Goal: Information Seeking & Learning: Learn about a topic

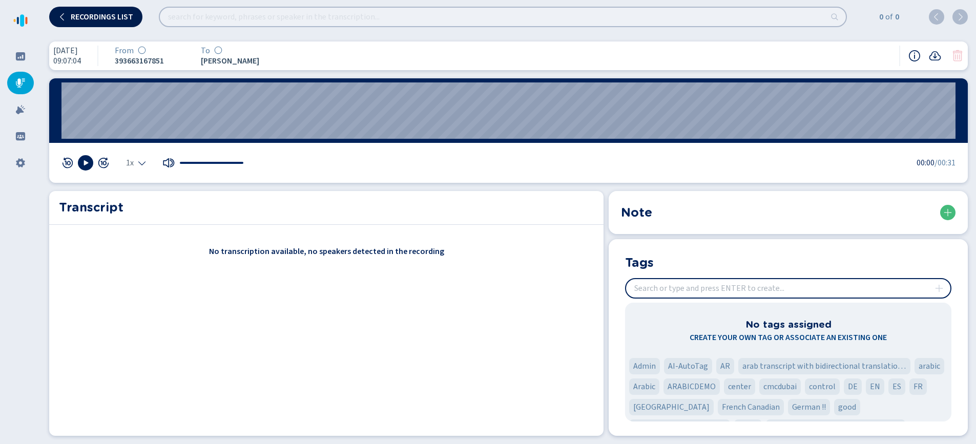
click at [101, 18] on span "Recordings list" at bounding box center [102, 17] width 63 height 8
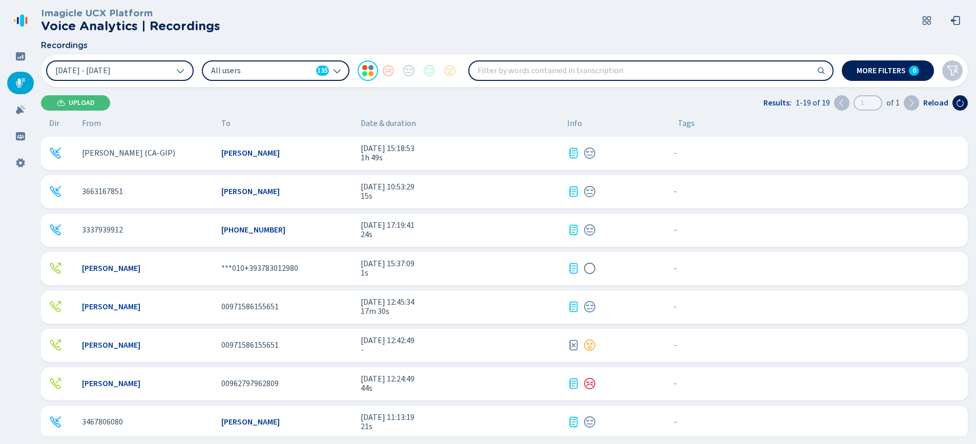
scroll to position [430, 0]
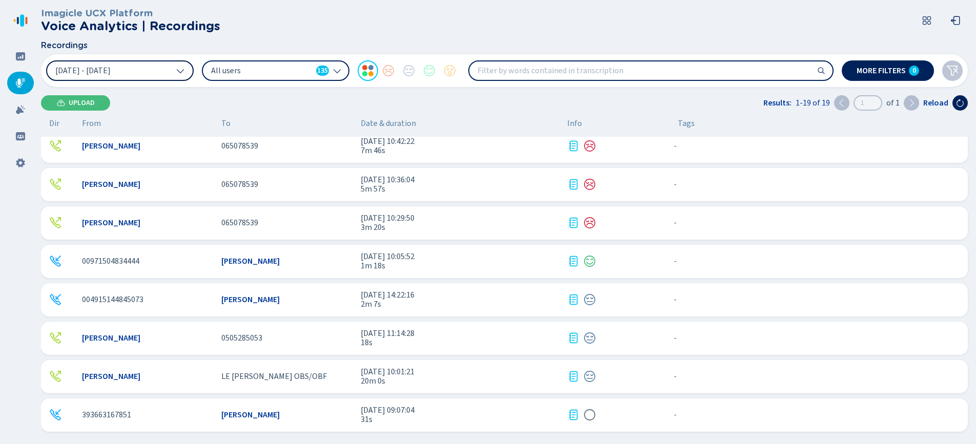
click at [182, 74] on icon at bounding box center [180, 71] width 8 height 8
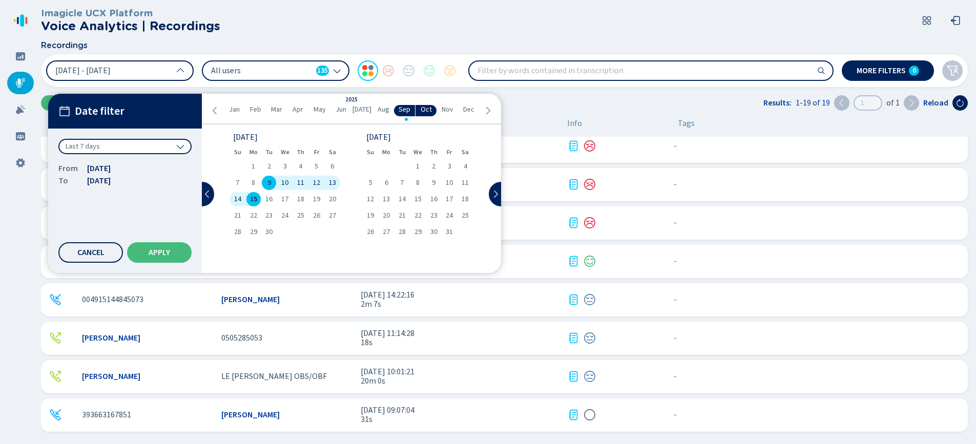
click at [169, 150] on div "Last 7 days" at bounding box center [124, 146] width 133 height 15
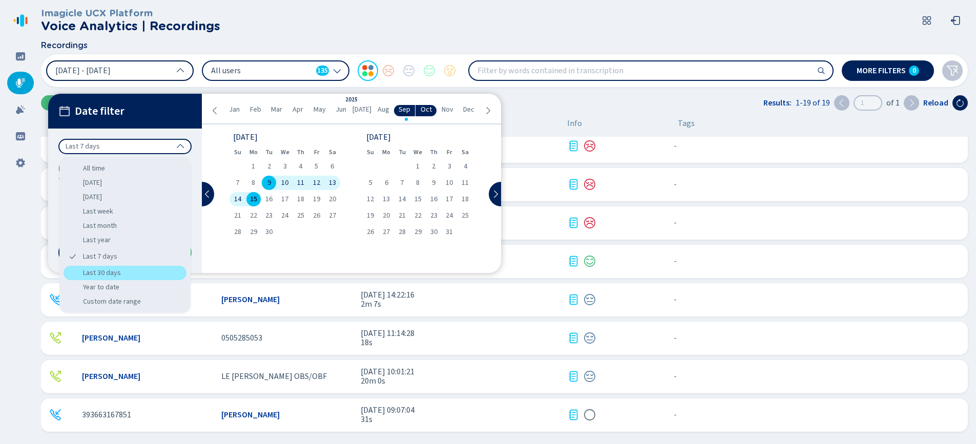
click at [120, 276] on div "Last 30 days" at bounding box center [125, 273] width 123 height 14
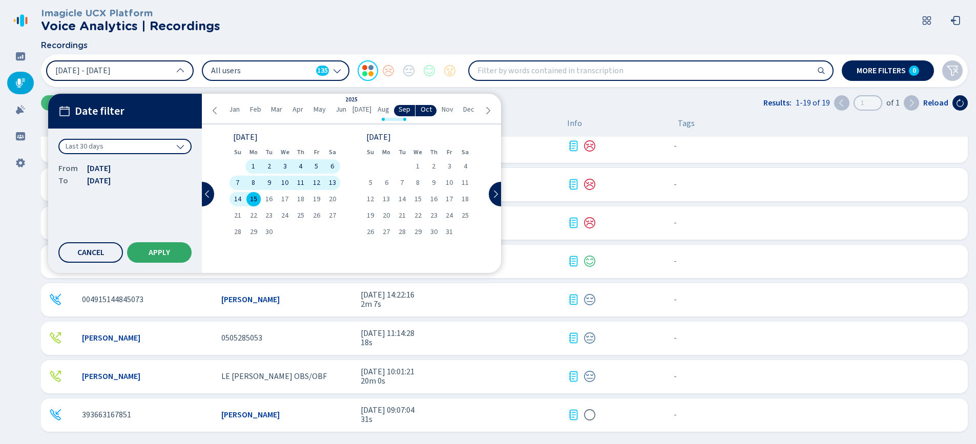
click at [162, 248] on span "Apply" at bounding box center [160, 252] width 22 height 8
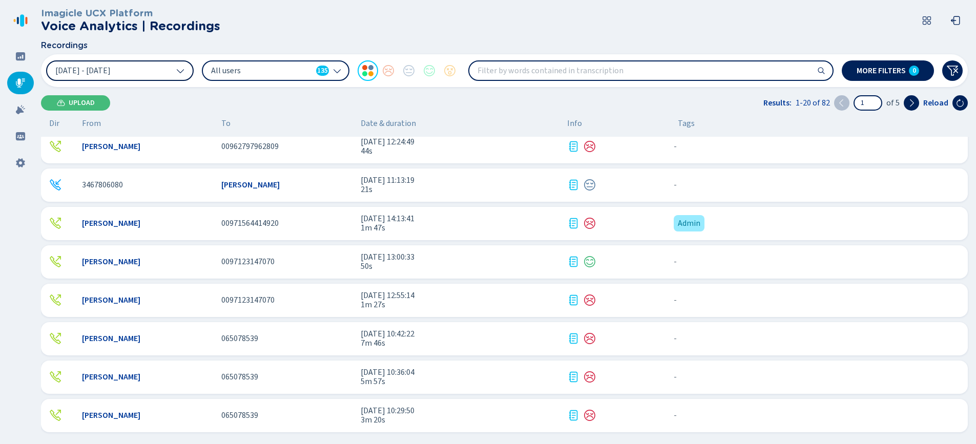
scroll to position [468, 0]
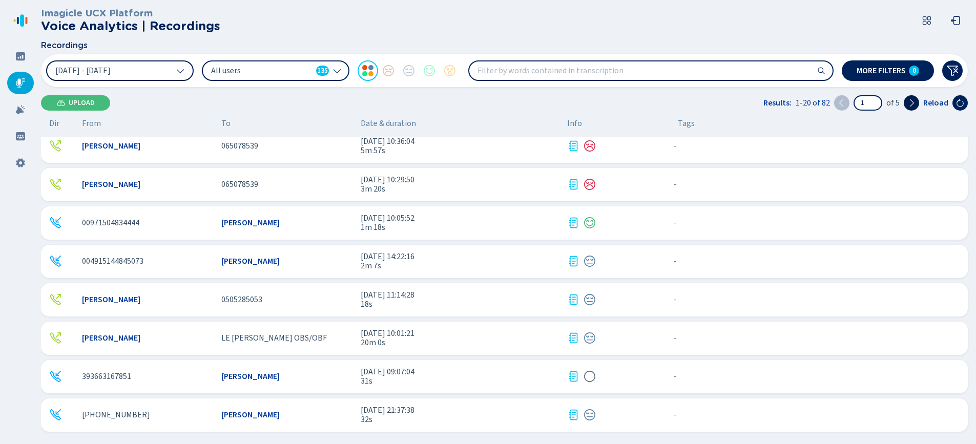
click at [912, 105] on icon at bounding box center [911, 103] width 8 height 8
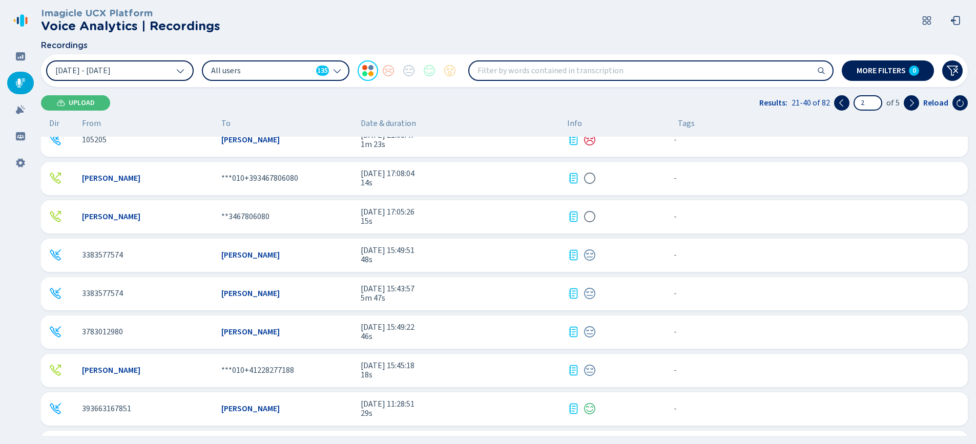
scroll to position [0, 0]
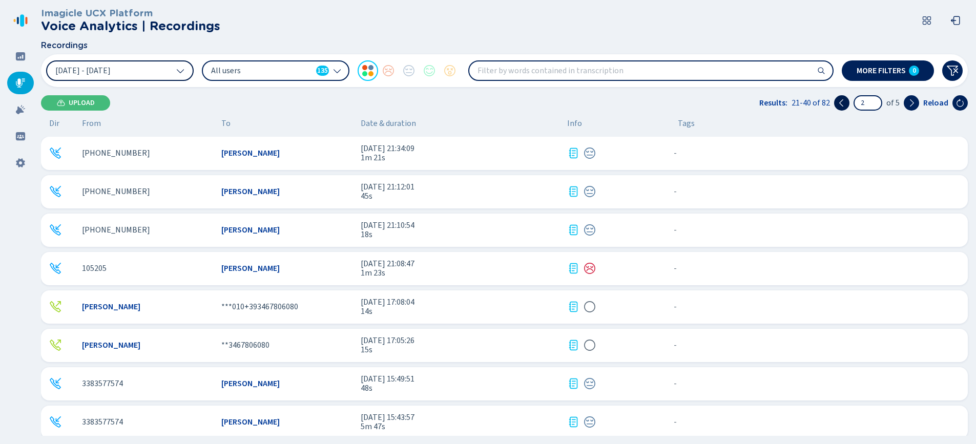
click at [844, 103] on icon at bounding box center [842, 103] width 8 height 8
type input "1"
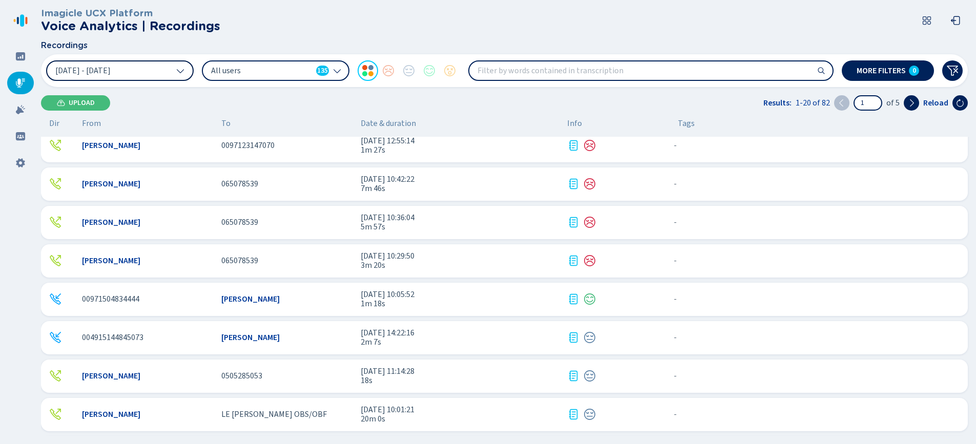
scroll to position [468, 0]
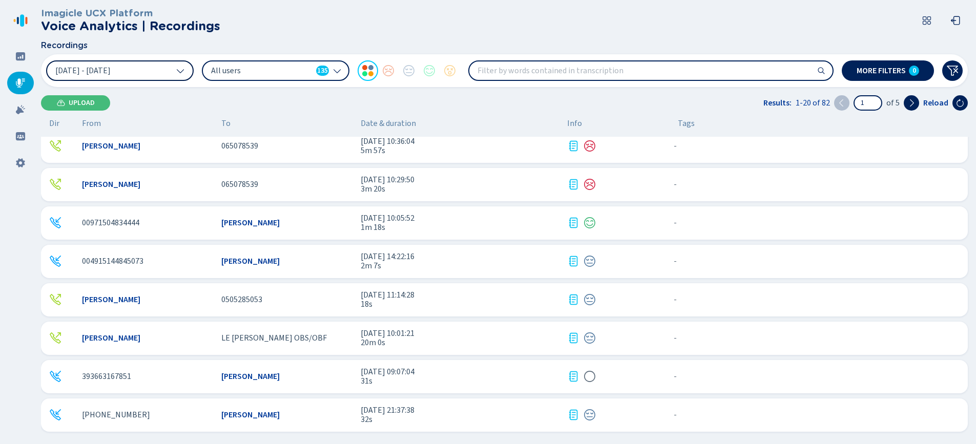
click at [427, 381] on span "31s" at bounding box center [460, 381] width 198 height 9
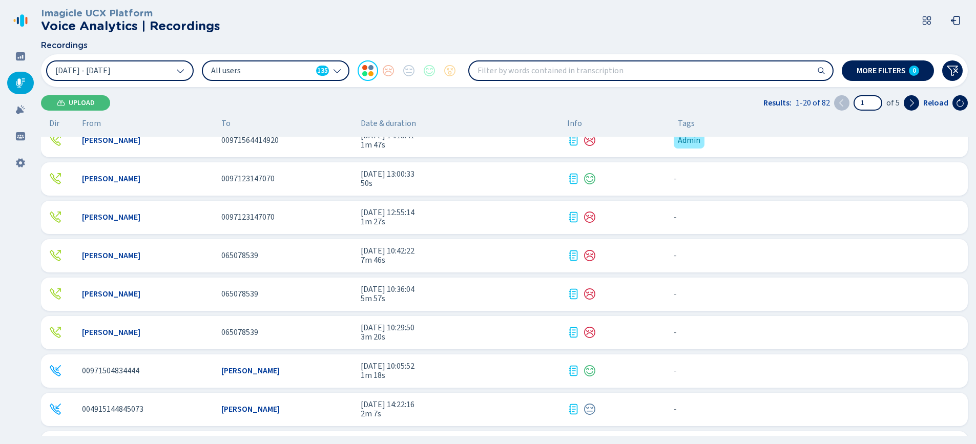
scroll to position [468, 0]
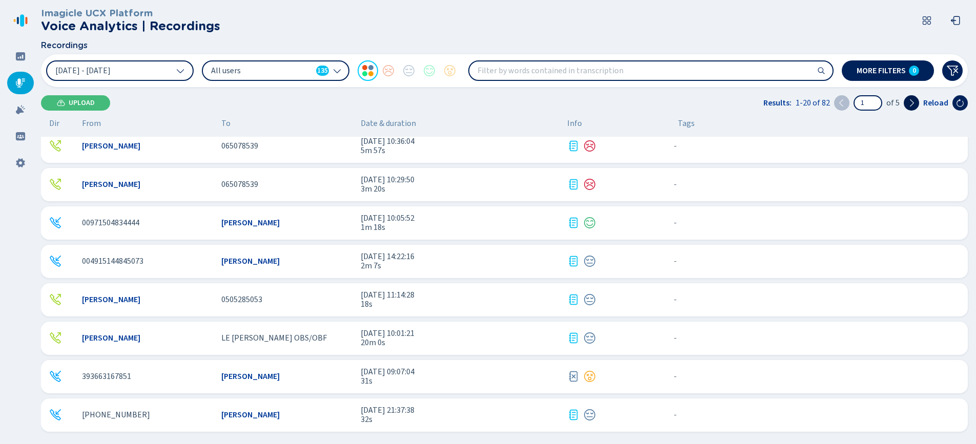
click at [912, 103] on icon at bounding box center [911, 103] width 8 height 8
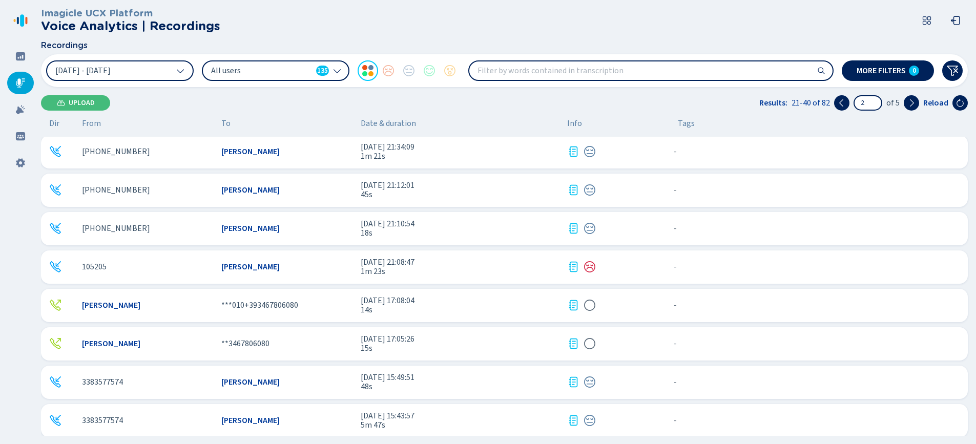
scroll to position [0, 0]
click at [842, 106] on icon at bounding box center [842, 103] width 8 height 8
type input "1"
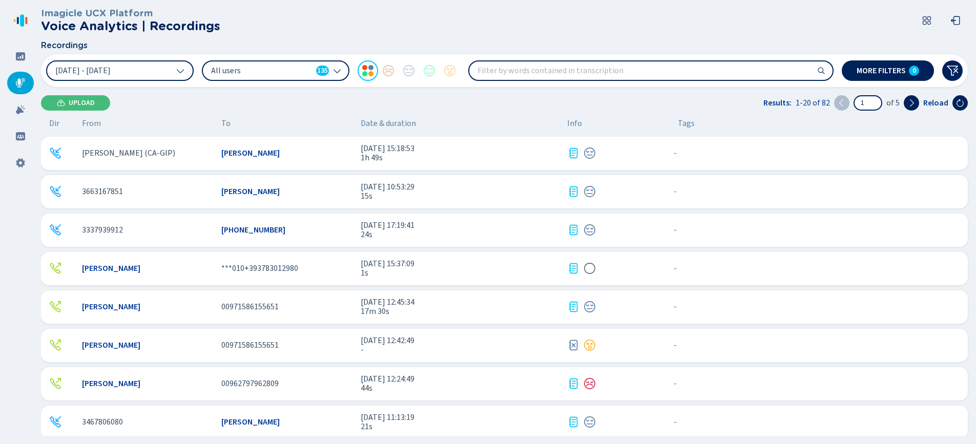
scroll to position [468, 0]
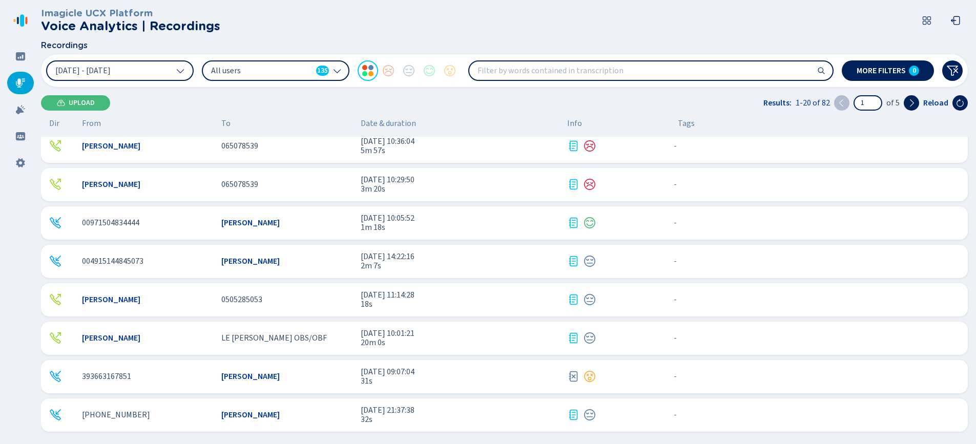
click at [446, 385] on span "31s" at bounding box center [460, 381] width 198 height 9
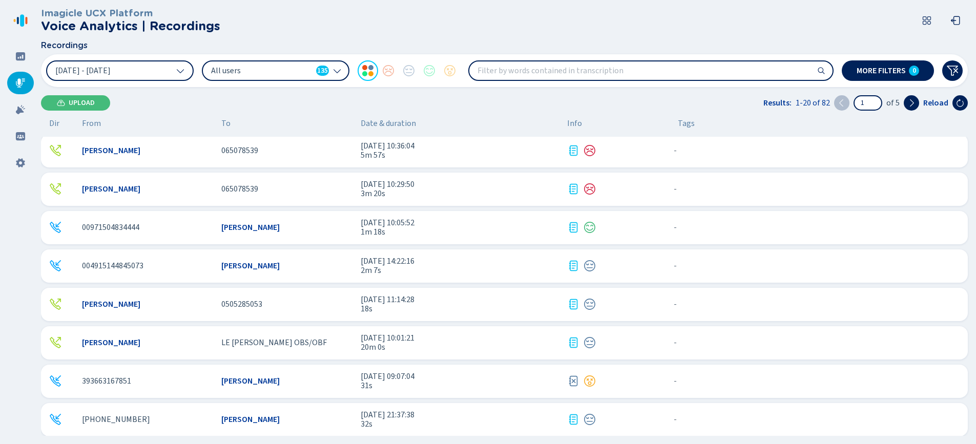
scroll to position [468, 0]
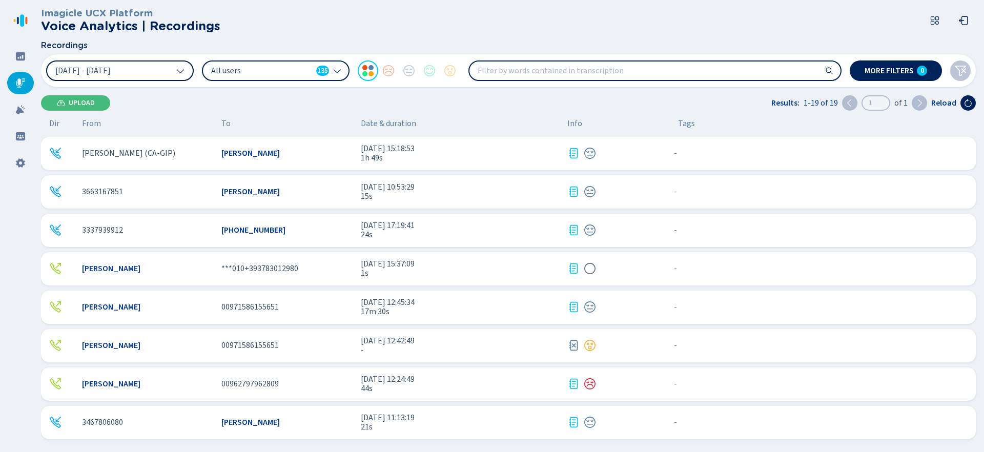
click at [169, 69] on button "[DATE] - [DATE]" at bounding box center [120, 70] width 148 height 20
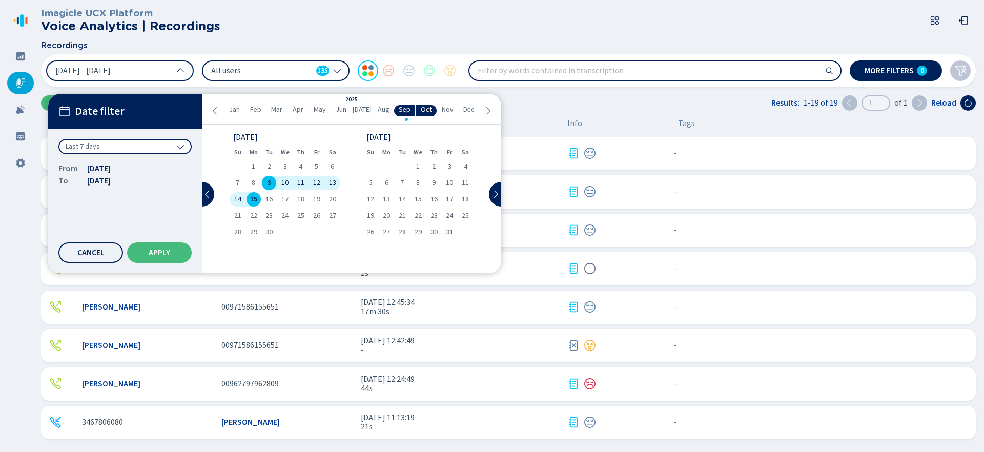
click at [164, 148] on div "Last 7 days" at bounding box center [124, 146] width 133 height 15
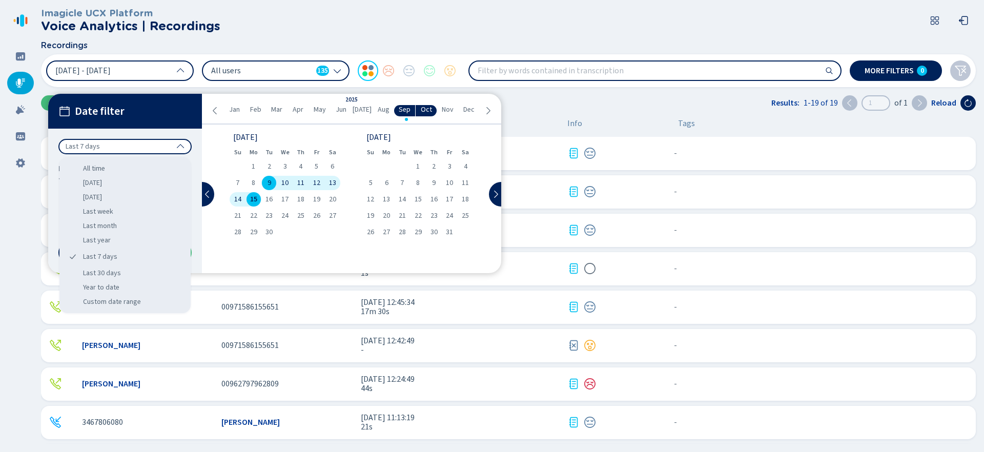
click at [221, 112] on ul "Jan Feb Mar Apr May Jun Jul Aug Sep Oct Nov Dec" at bounding box center [351, 110] width 264 height 11
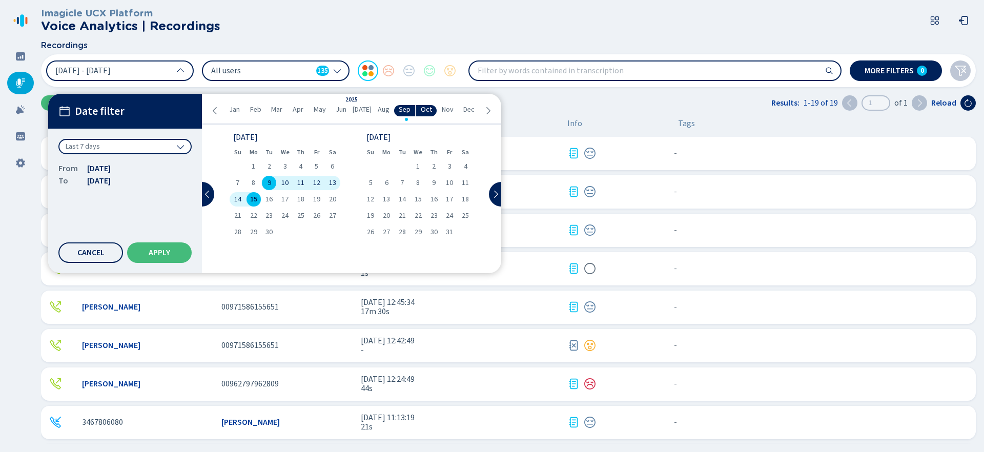
click at [382, 110] on span "Aug" at bounding box center [384, 110] width 12 height 8
click at [437, 183] on div "7" at bounding box center [434, 183] width 16 height 14
click at [385, 200] on span "11" at bounding box center [386, 199] width 7 height 7
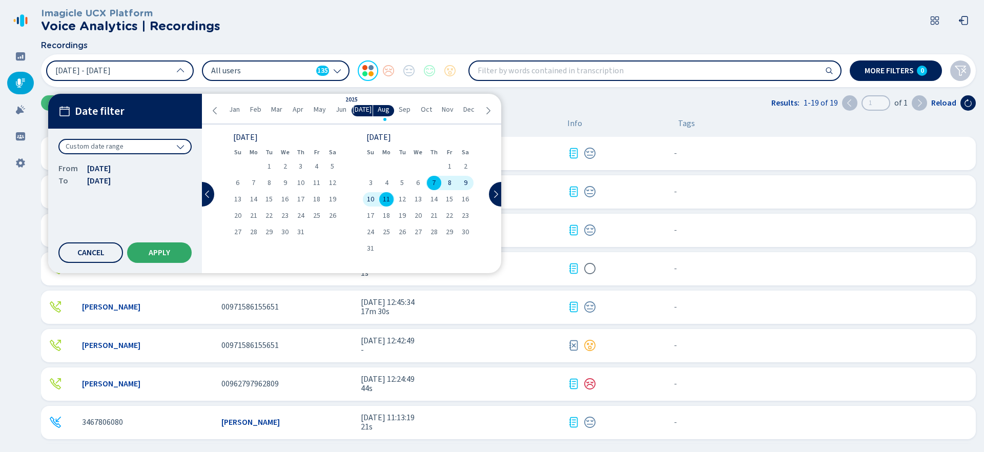
click at [171, 245] on button "Apply" at bounding box center [159, 252] width 65 height 20
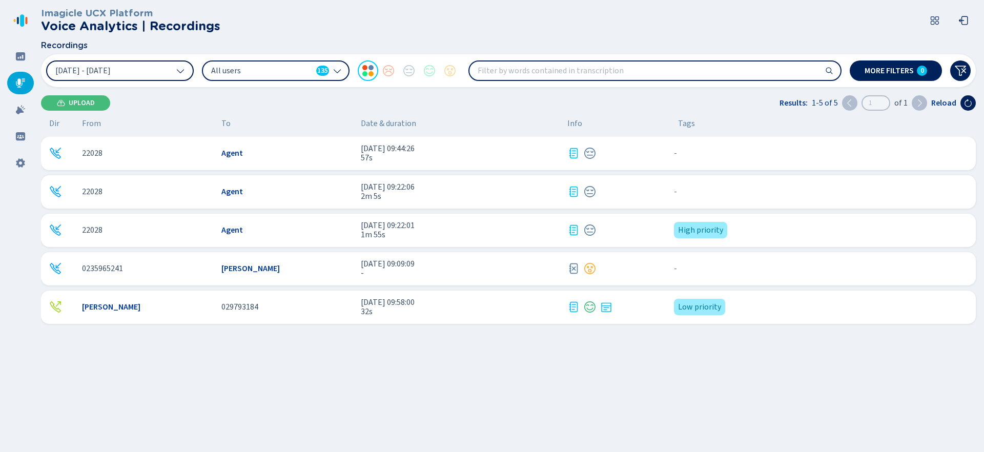
click at [147, 67] on button "7 Aug 2025 - 11 Aug 2025" at bounding box center [120, 70] width 148 height 20
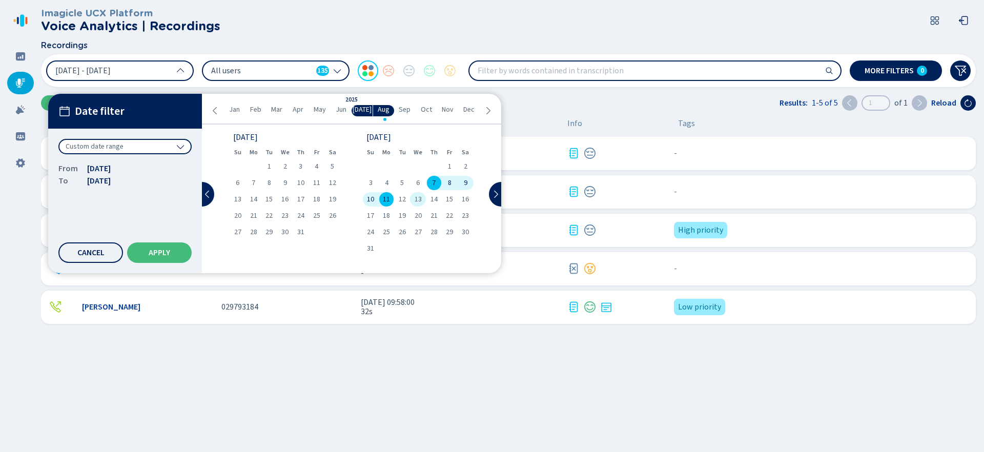
click at [421, 202] on span "13" at bounding box center [417, 199] width 7 height 7
click at [465, 205] on div "16" at bounding box center [466, 199] width 16 height 14
click at [164, 245] on button "Apply" at bounding box center [159, 252] width 65 height 20
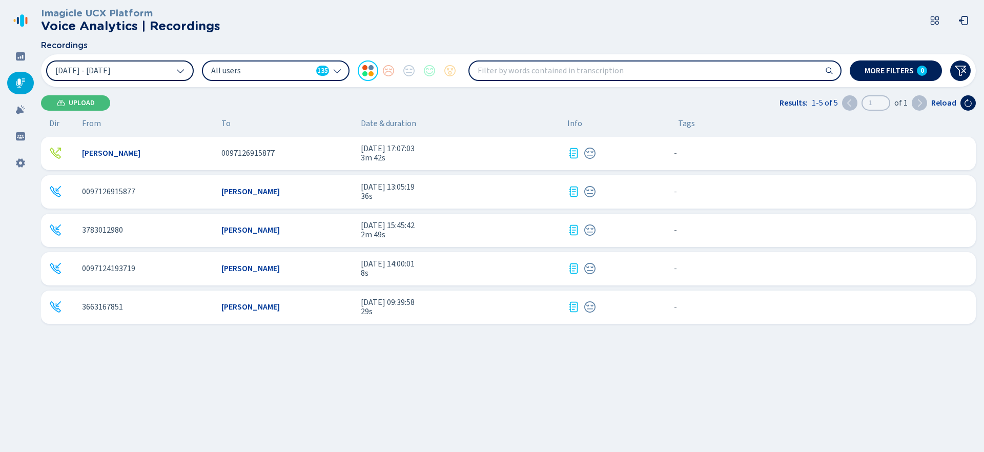
click at [160, 68] on button "13 Aug 2025 - 16 Aug 2025" at bounding box center [120, 70] width 148 height 20
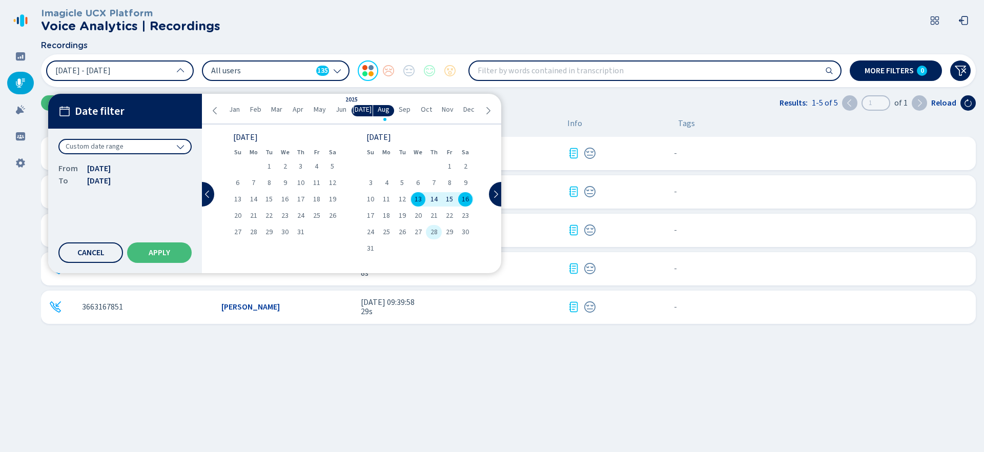
drag, startPoint x: 431, startPoint y: 235, endPoint x: 464, endPoint y: 231, distance: 33.1
click at [431, 235] on span "28" at bounding box center [433, 232] width 7 height 7
click at [474, 232] on div "July 2025 Su Mo Tu We Th Fr Sa 1 2 3 4 5 6 7 8 9 10 11 12 13 14 15 16 17 18 19 …" at bounding box center [351, 192] width 274 height 131
click at [471, 232] on div "30" at bounding box center [466, 232] width 16 height 14
click at [172, 251] on button "Apply" at bounding box center [159, 252] width 65 height 20
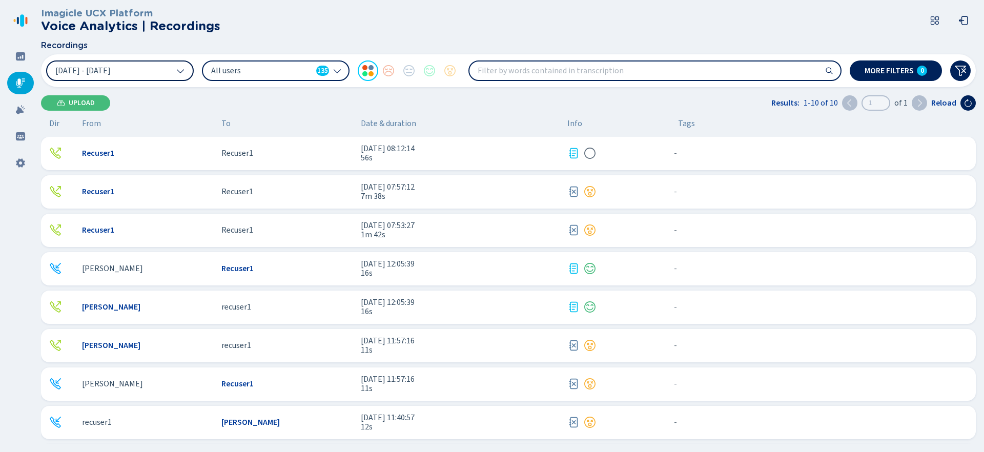
click at [180, 71] on icon at bounding box center [180, 71] width 8 height 8
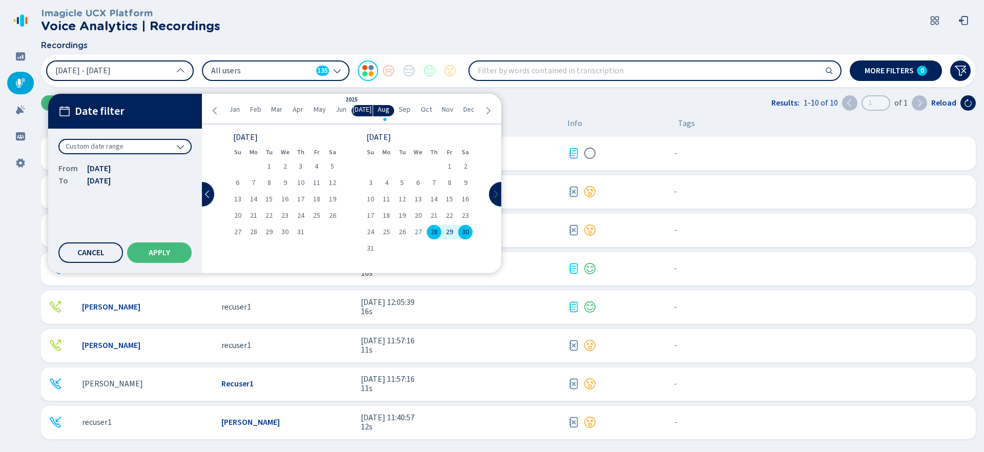
click at [495, 194] on icon at bounding box center [495, 194] width 8 height 8
click at [429, 184] on div "9" at bounding box center [434, 183] width 16 height 14
click at [160, 251] on span "Apply" at bounding box center [160, 252] width 22 height 8
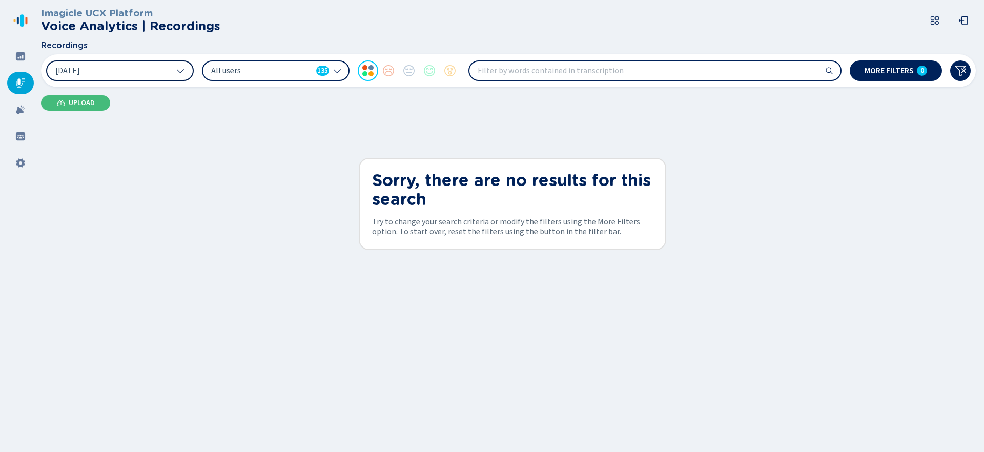
click at [150, 77] on button "9 Oct 2025" at bounding box center [120, 70] width 148 height 20
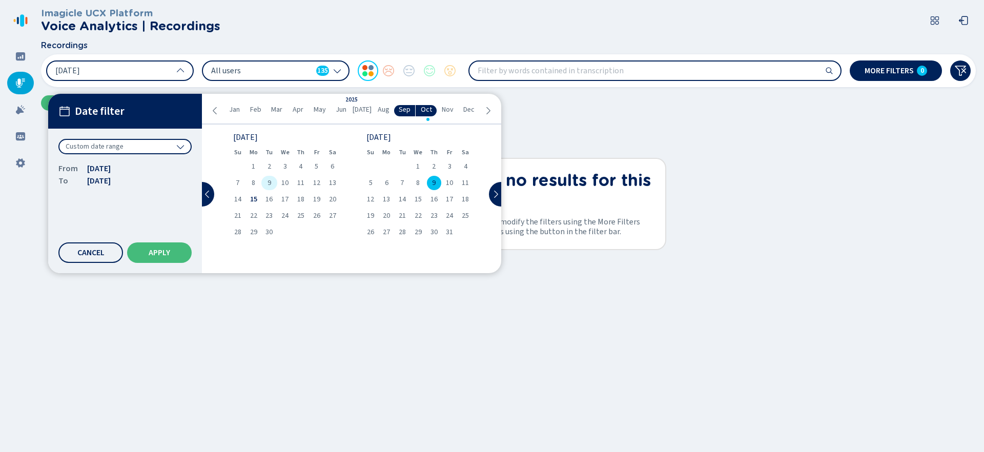
click at [271, 188] on div "9" at bounding box center [269, 183] width 16 height 14
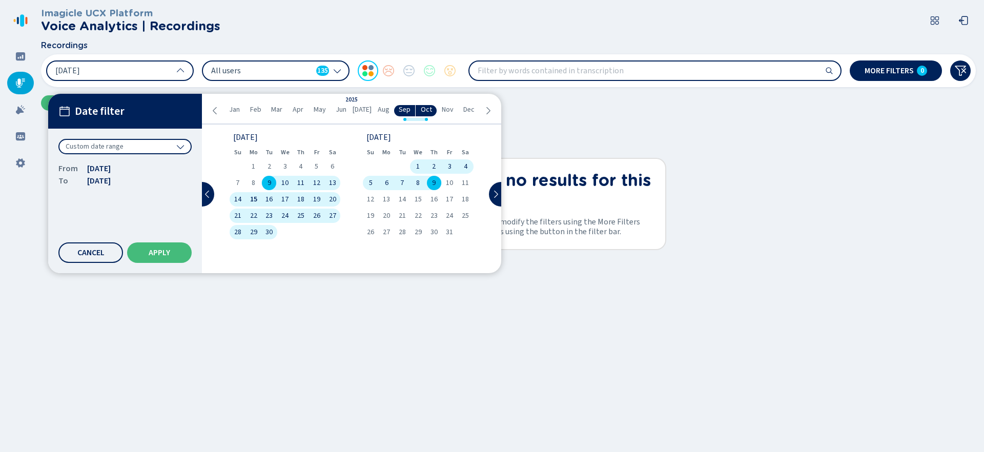
click at [271, 188] on div "9" at bounding box center [269, 183] width 16 height 14
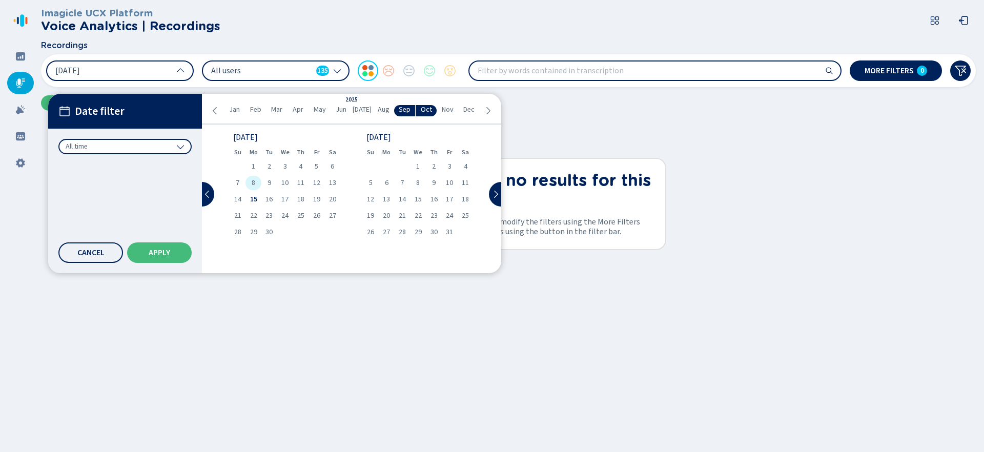
click at [255, 185] on span "8" at bounding box center [254, 182] width 4 height 7
click at [154, 250] on span "Apply" at bounding box center [160, 252] width 22 height 8
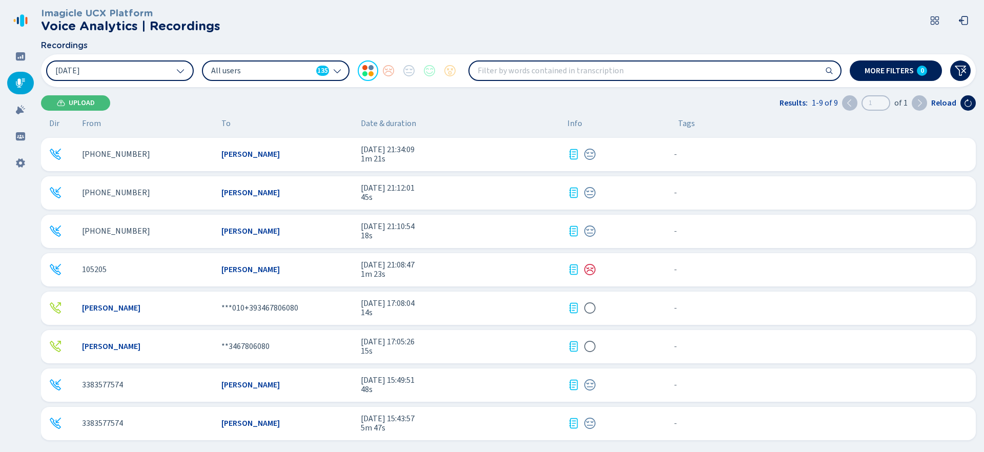
scroll to position [38, 0]
click at [450, 351] on span "15s" at bounding box center [460, 350] width 198 height 9
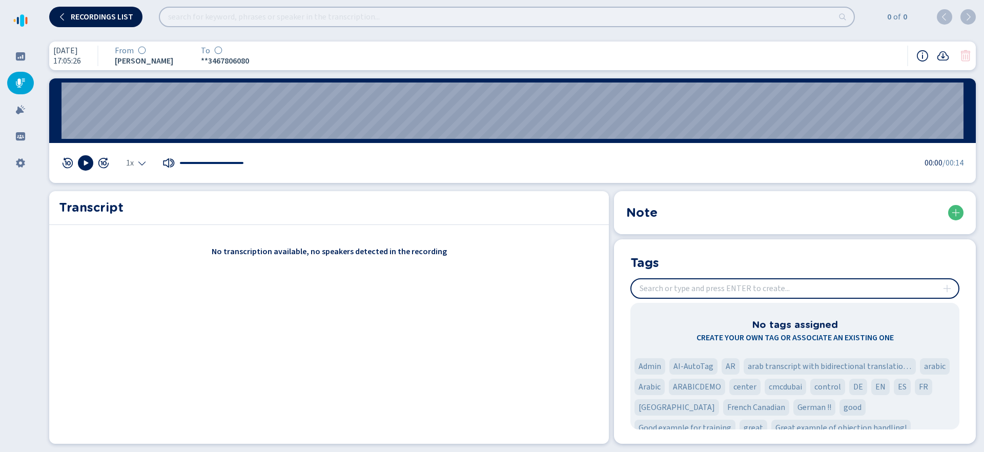
click at [107, 25] on button "Recordings list" at bounding box center [95, 17] width 93 height 20
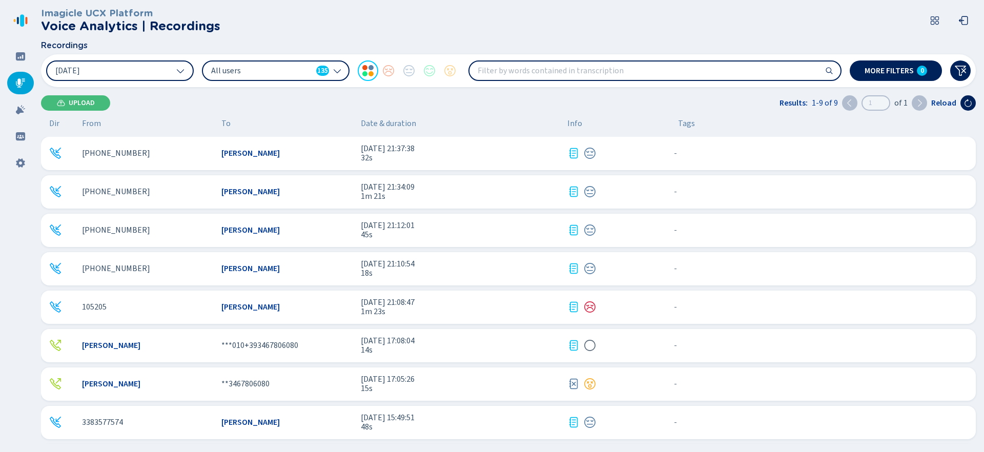
scroll to position [38, 0]
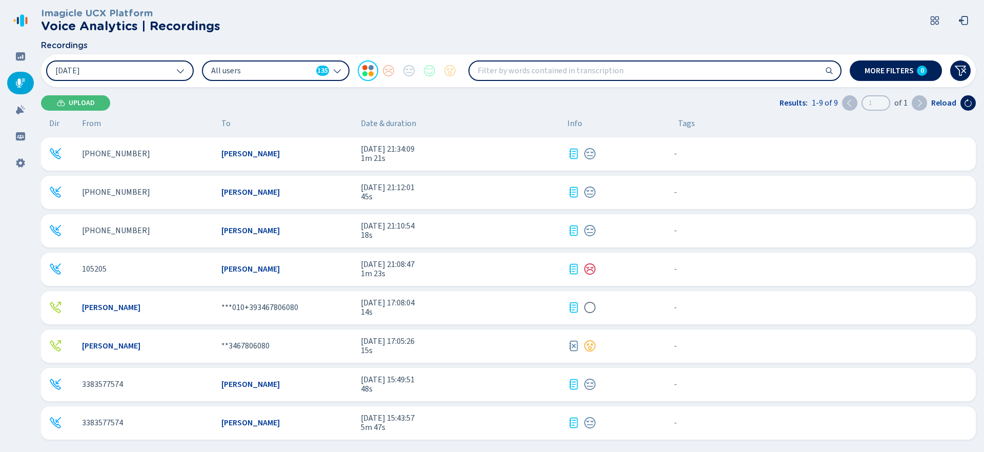
click at [474, 313] on span "14s" at bounding box center [460, 311] width 198 height 9
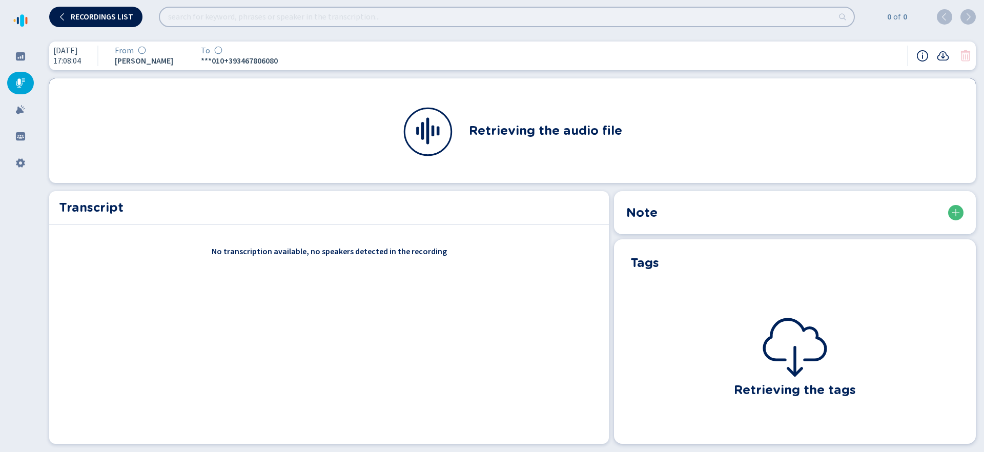
click at [100, 18] on span "Recordings list" at bounding box center [102, 17] width 63 height 8
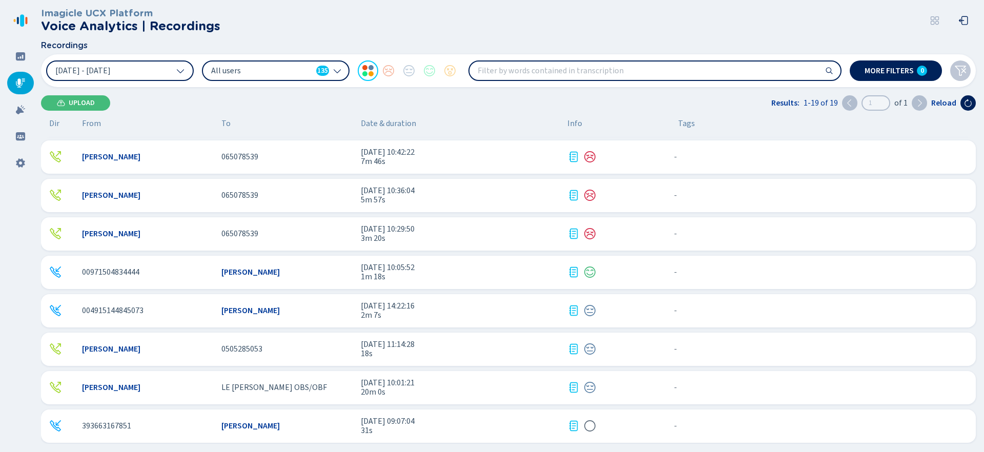
scroll to position [422, 0]
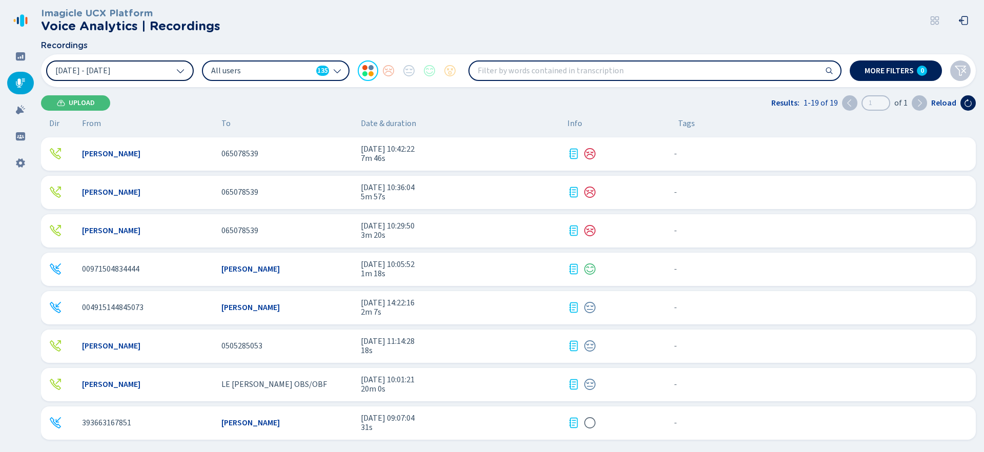
click at [140, 73] on button "[DATE] - [DATE]" at bounding box center [120, 70] width 148 height 20
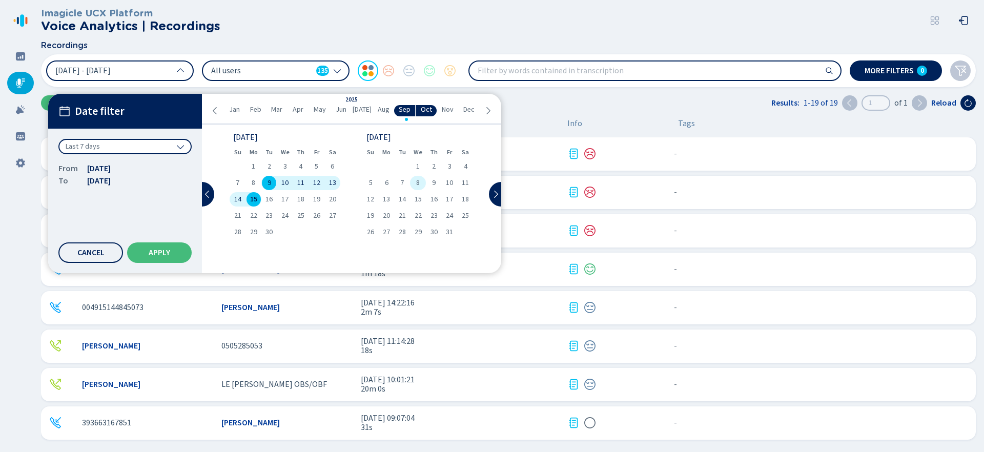
click at [423, 185] on div "8" at bounding box center [418, 183] width 16 height 14
click at [174, 247] on button "Apply" at bounding box center [159, 252] width 65 height 20
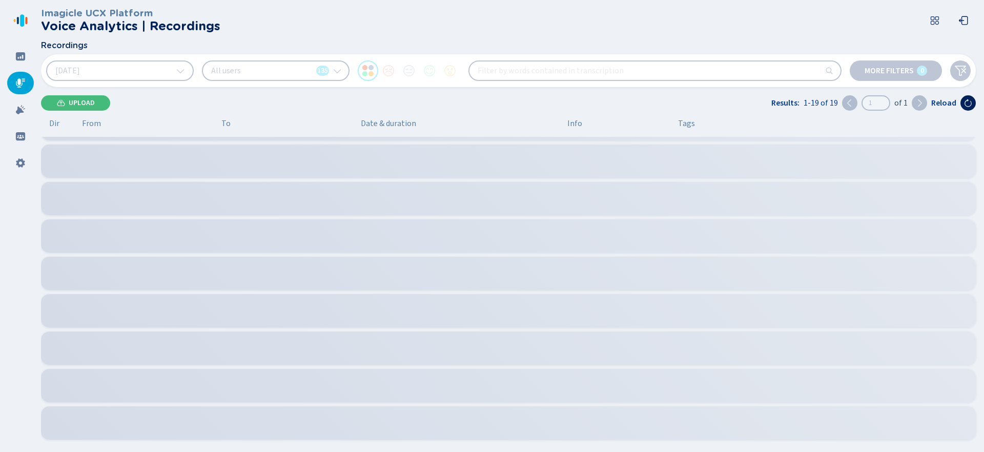
scroll to position [67, 0]
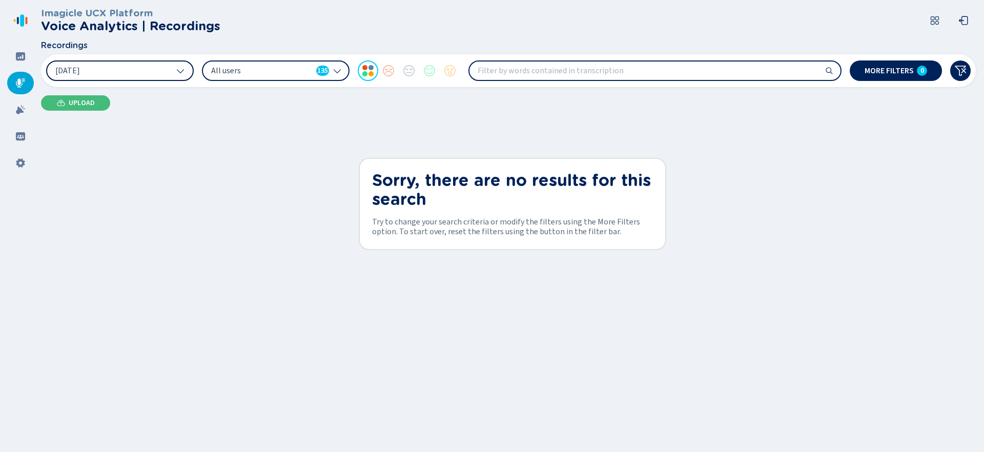
click at [153, 72] on button "8 Oct 2025" at bounding box center [120, 70] width 148 height 20
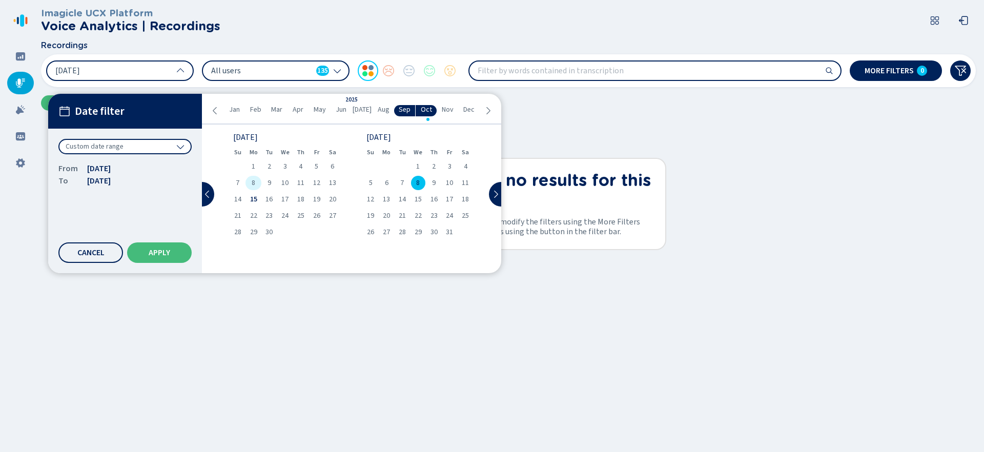
click at [252, 181] on span "8" at bounding box center [254, 182] width 4 height 7
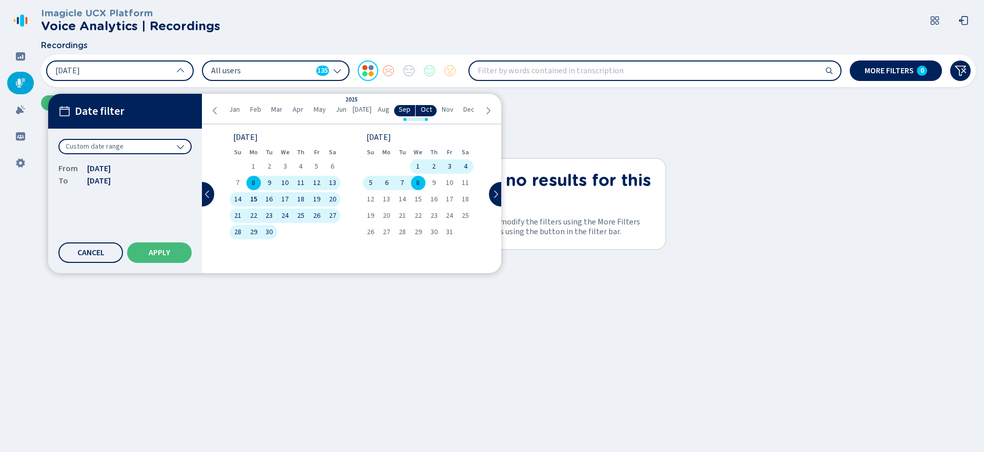
click at [253, 181] on span "8" at bounding box center [254, 182] width 4 height 7
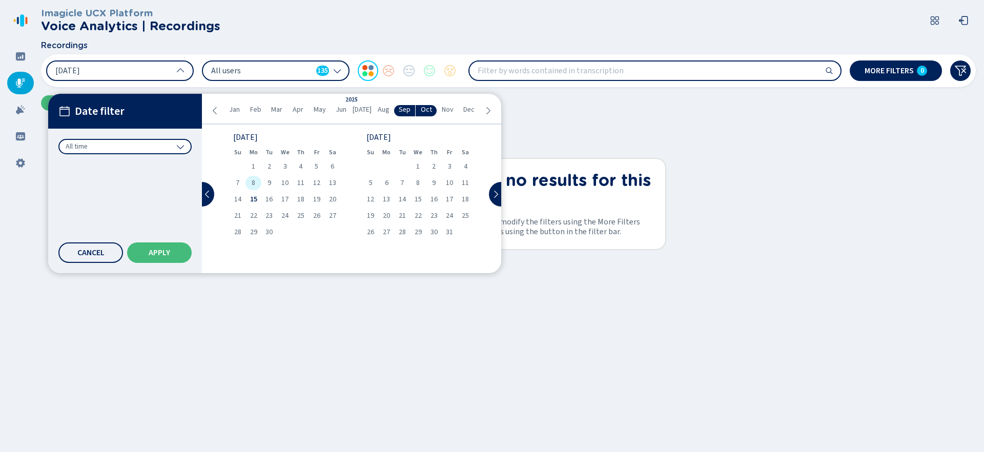
click at [253, 182] on span "8" at bounding box center [254, 182] width 4 height 7
click at [178, 245] on button "Apply" at bounding box center [159, 252] width 65 height 20
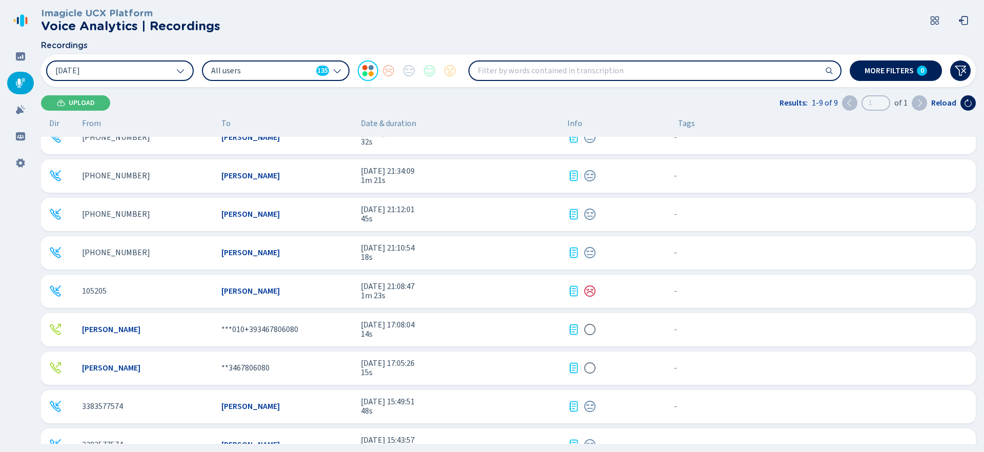
scroll to position [38, 0]
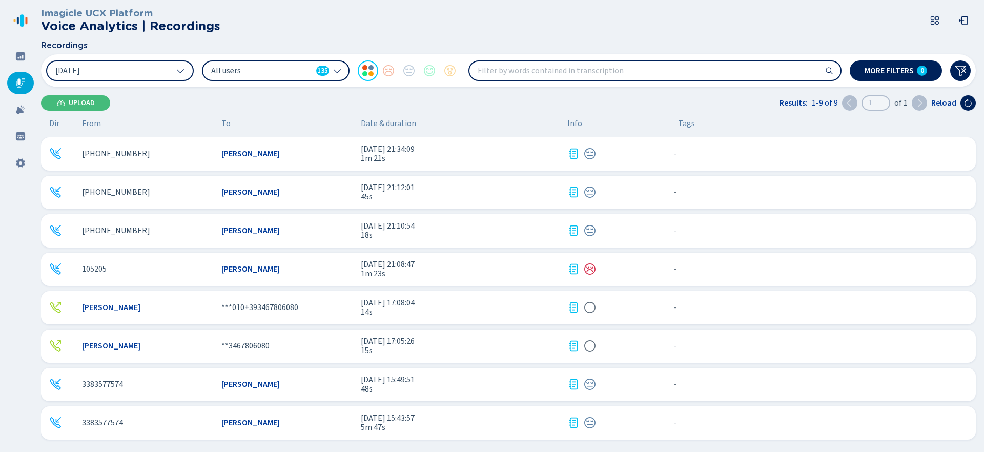
click at [502, 345] on span "8 Sep 2025 - 17:05:26" at bounding box center [460, 341] width 198 height 9
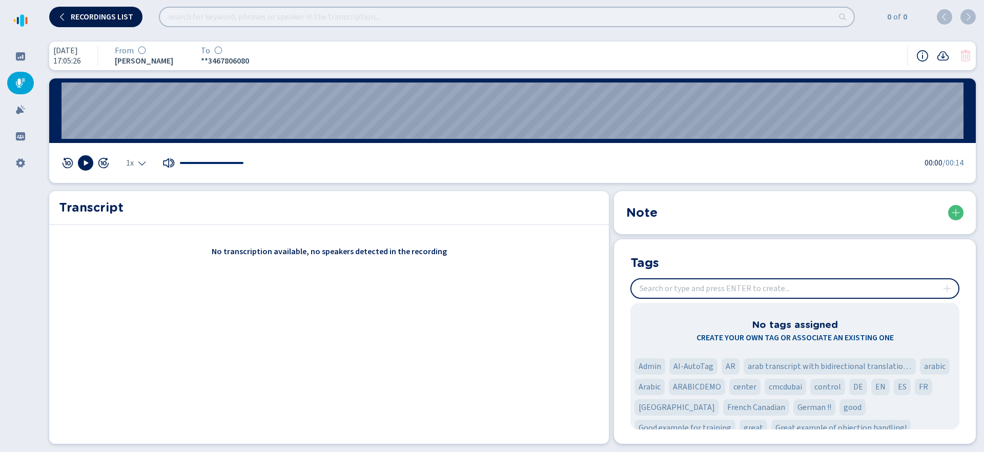
click at [129, 20] on span "Recordings list" at bounding box center [102, 17] width 63 height 8
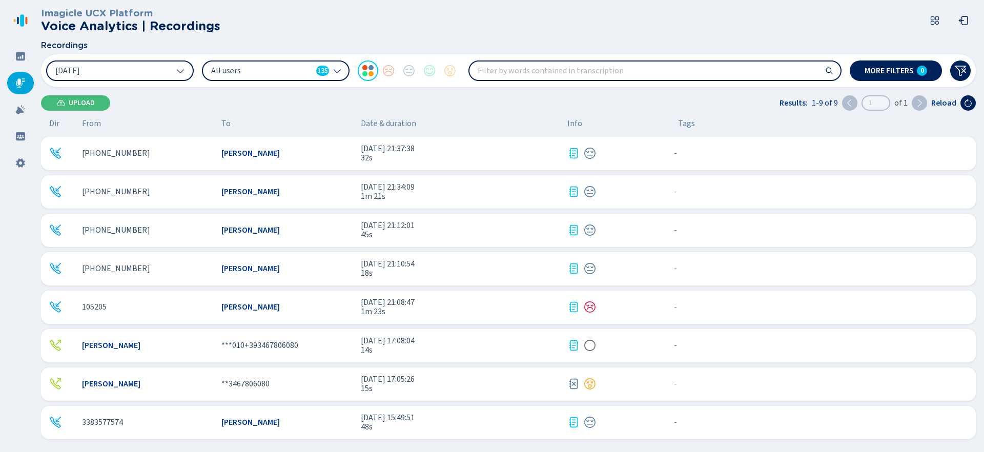
click at [513, 342] on span "8 Sep 2025 - 17:08:04" at bounding box center [460, 340] width 198 height 9
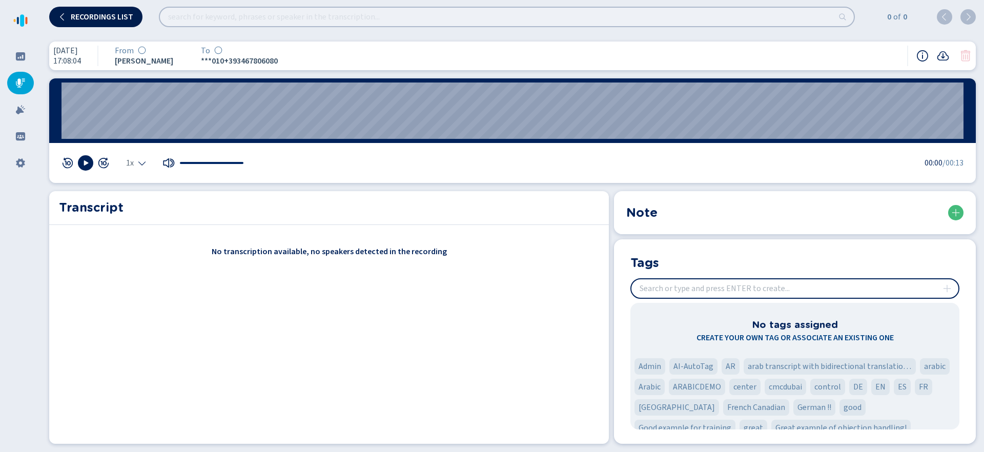
click at [123, 18] on span "Recordings list" at bounding box center [102, 17] width 63 height 8
